Goal: Task Accomplishment & Management: Complete application form

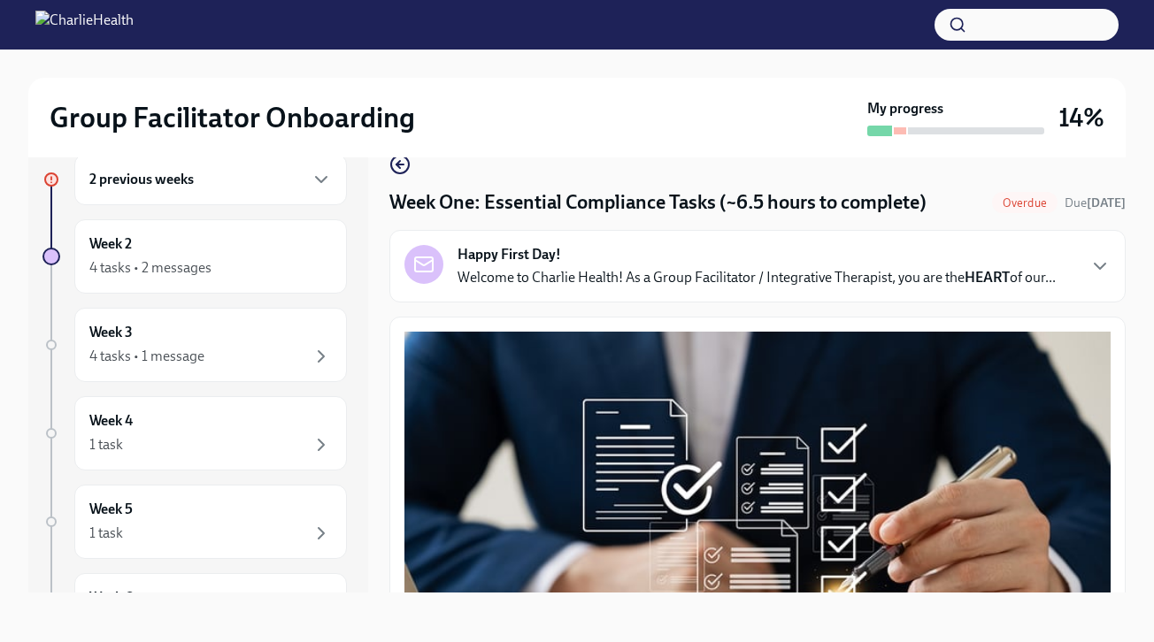
scroll to position [3949, 0]
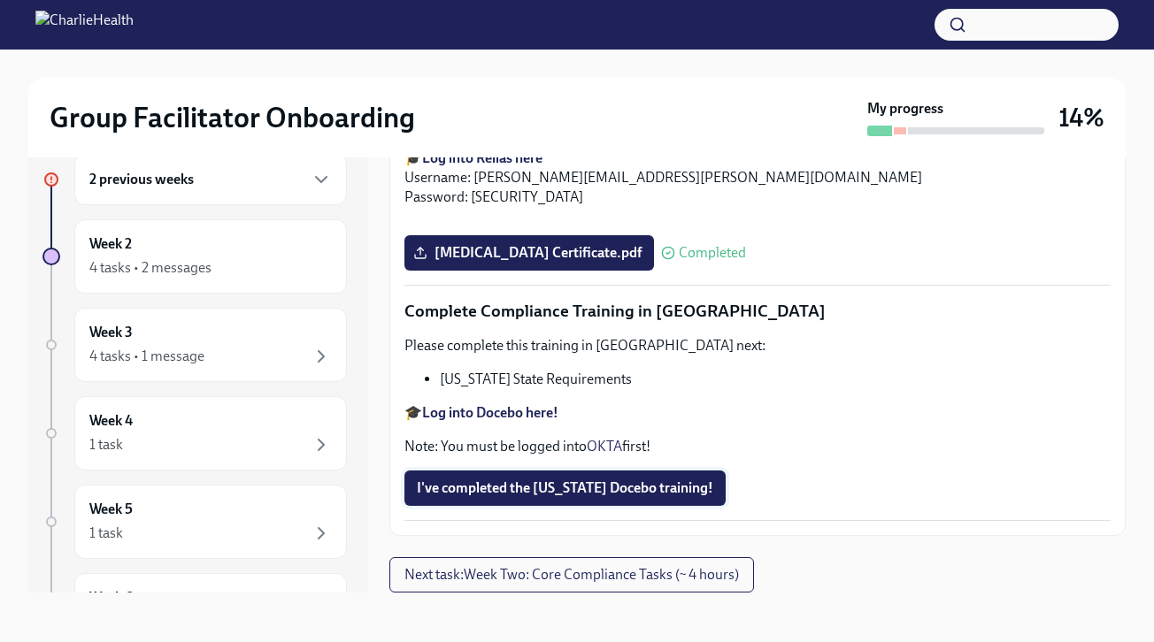
click at [605, 492] on span "I've completed the [US_STATE] Docebo training!" at bounding box center [565, 489] width 296 height 18
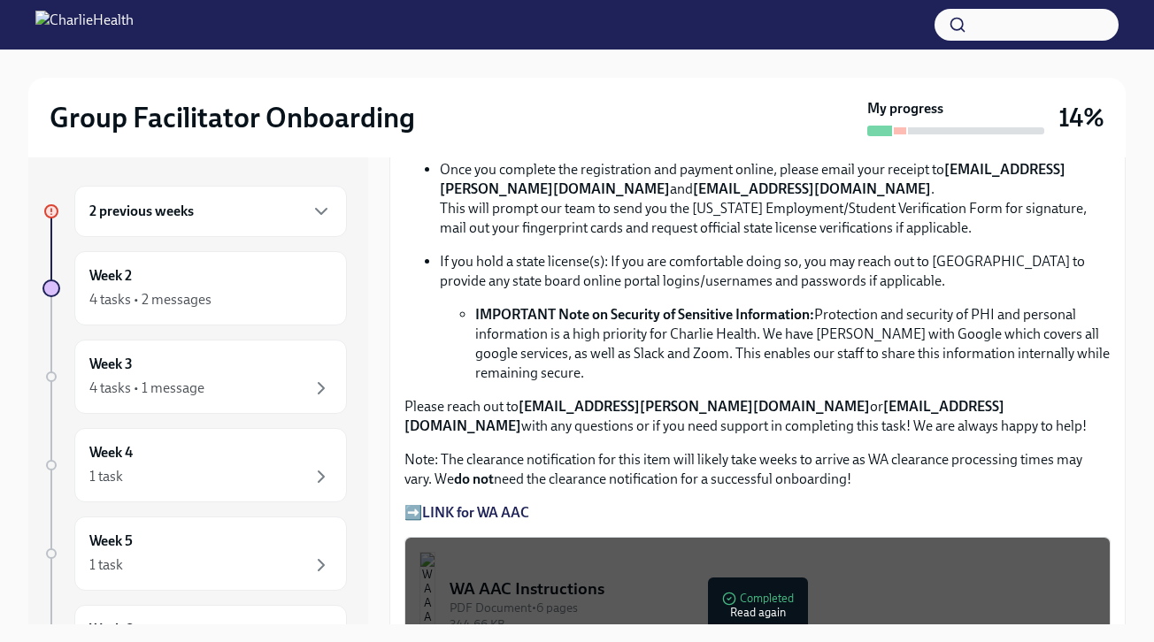
scroll to position [1118, 0]
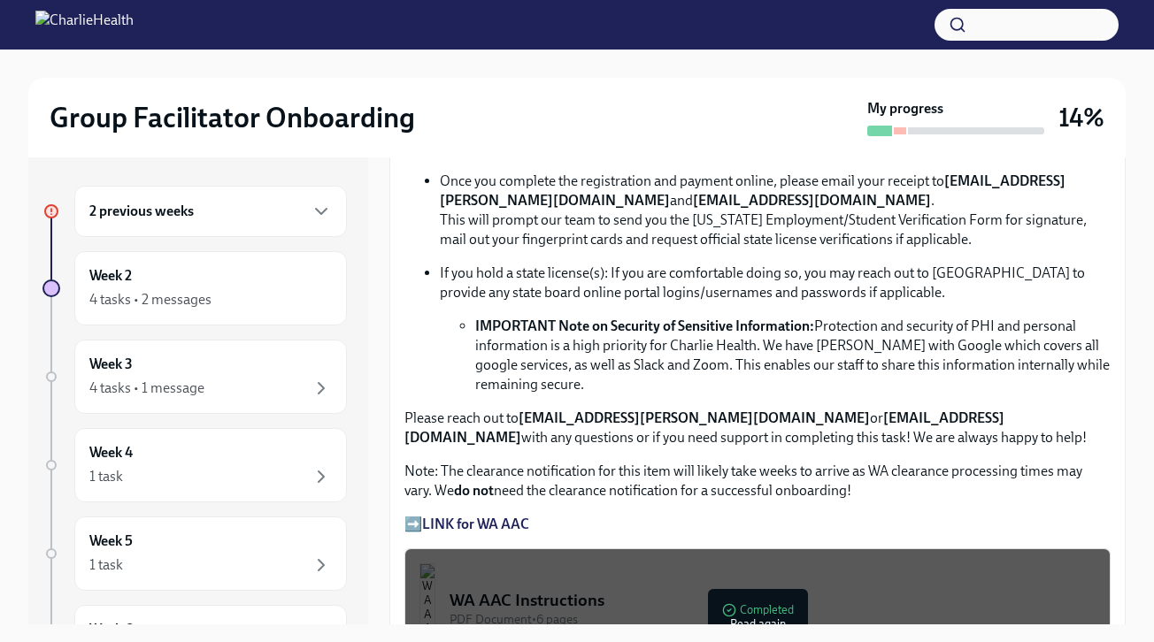
click at [225, 204] on div "2 previous weeks" at bounding box center [210, 211] width 242 height 21
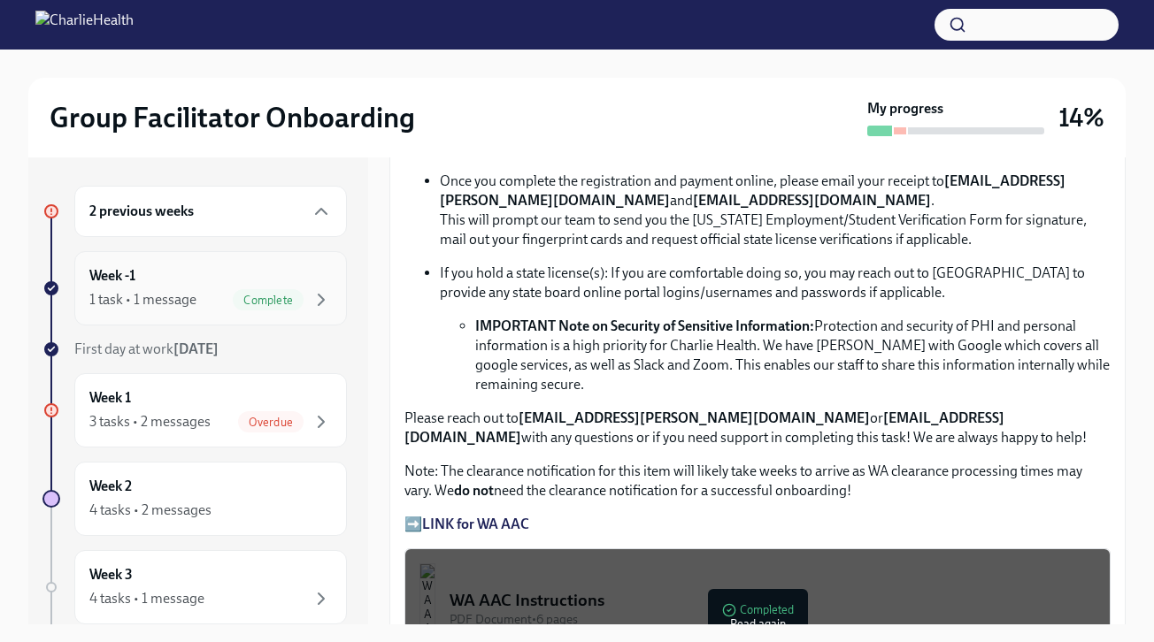
click at [193, 300] on div "1 task • 1 message" at bounding box center [142, 299] width 107 height 19
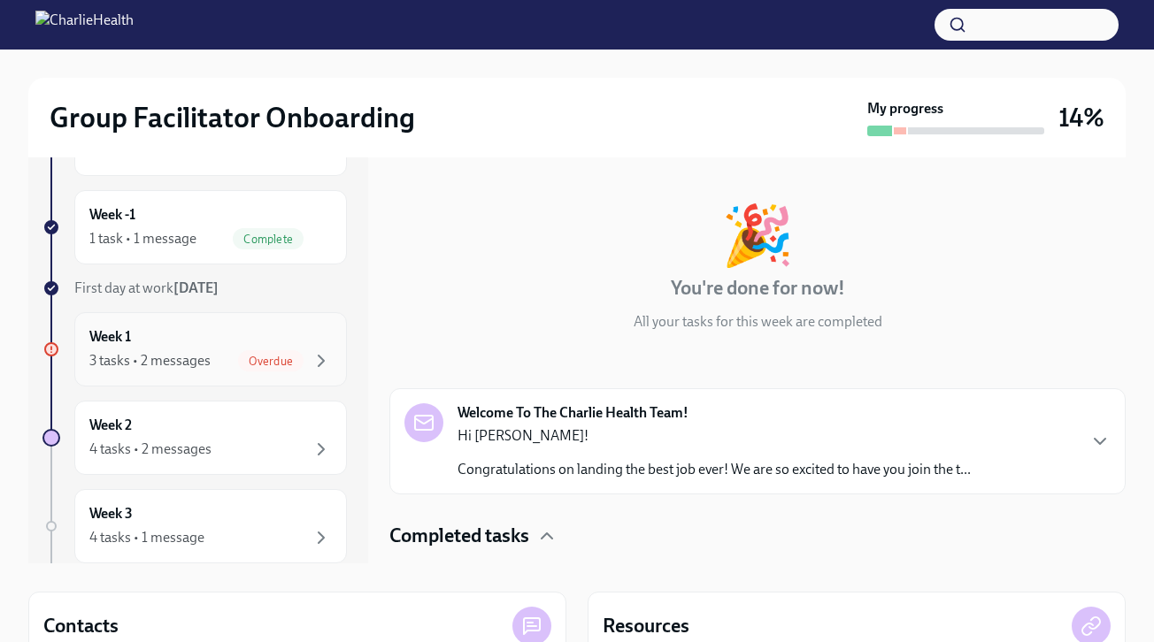
click at [211, 362] on div "3 tasks • 2 messages Overdue" at bounding box center [210, 360] width 242 height 21
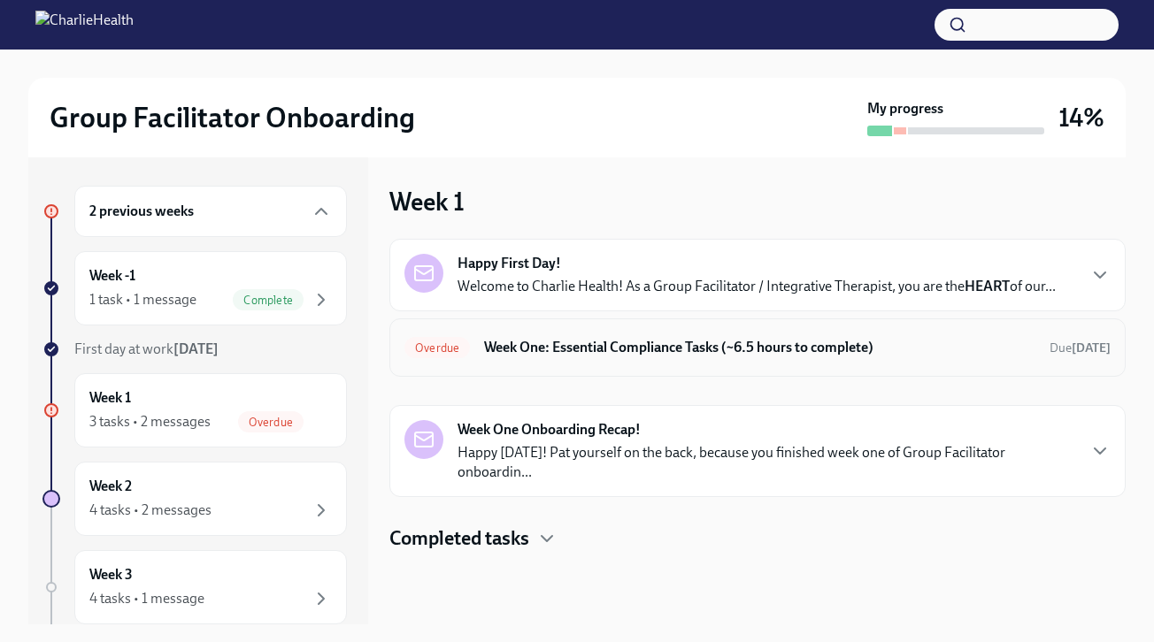
click at [529, 347] on h6 "Week One: Essential Compliance Tasks (~6.5 hours to complete)" at bounding box center [759, 347] width 551 height 19
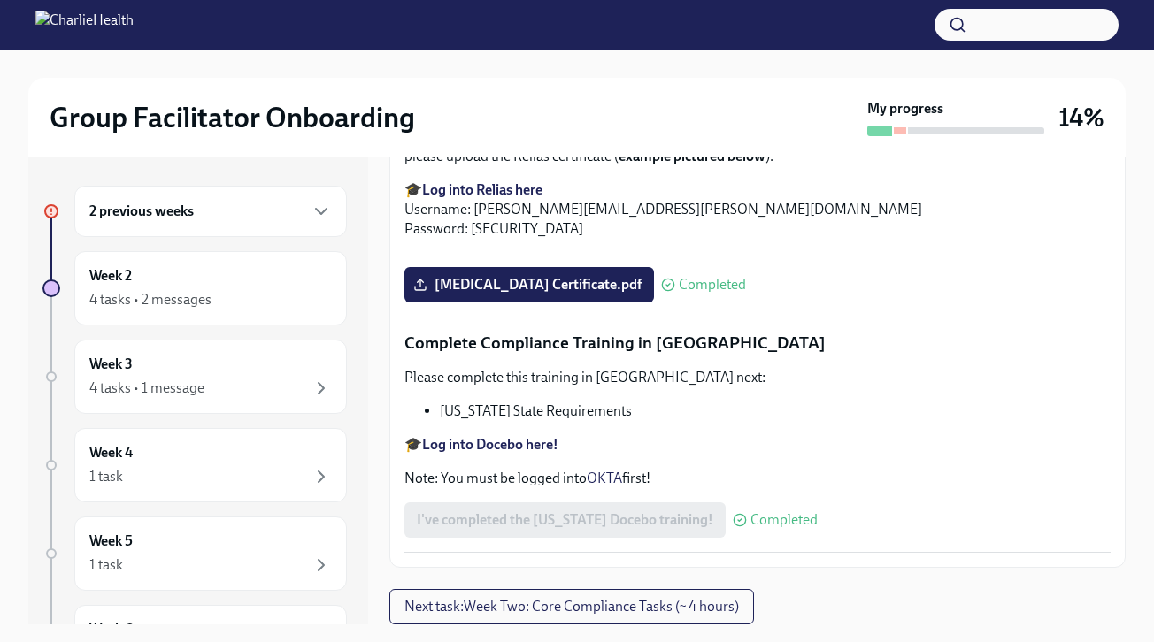
scroll to position [3543, 0]
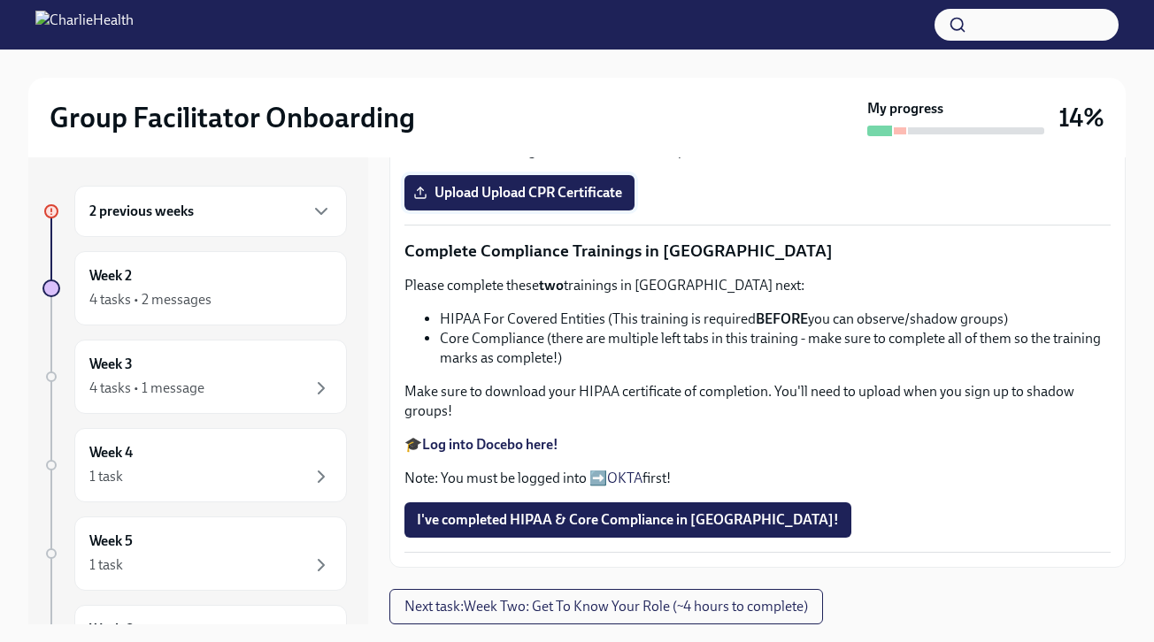
scroll to position [964, 0]
click at [564, 202] on span "Upload Upload CPR Certificate" at bounding box center [519, 193] width 205 height 18
click at [0, 0] on input "Upload Upload CPR Certificate" at bounding box center [0, 0] width 0 height 0
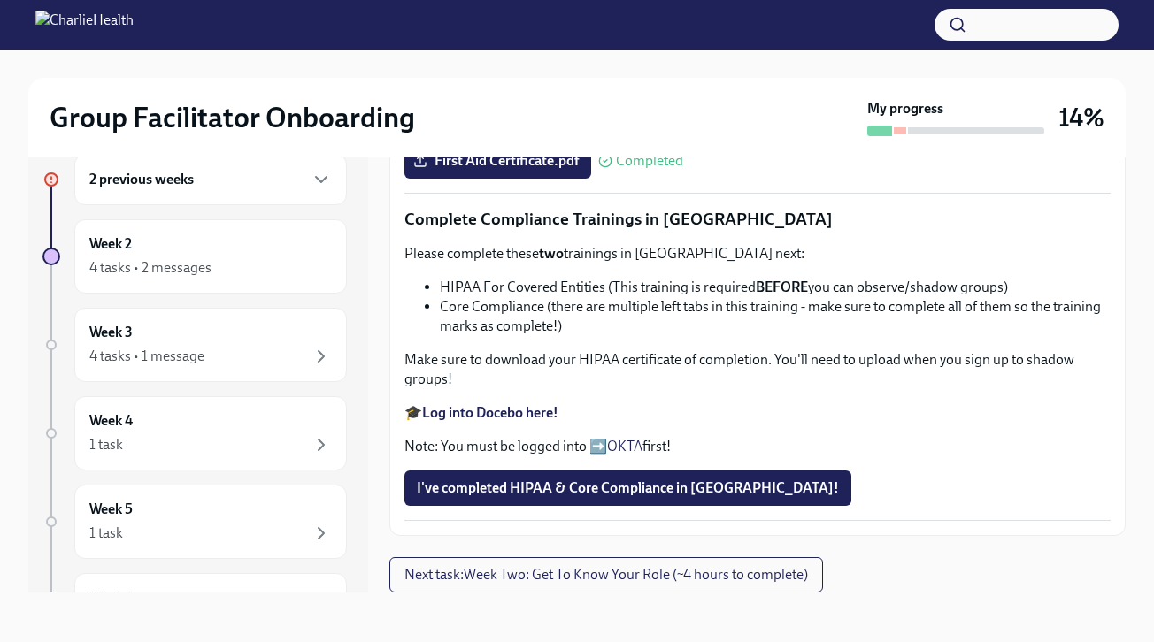
scroll to position [1163, 0]
click at [524, 414] on strong "Log into Docebo here!" at bounding box center [490, 412] width 136 height 17
